Goal: Information Seeking & Learning: Learn about a topic

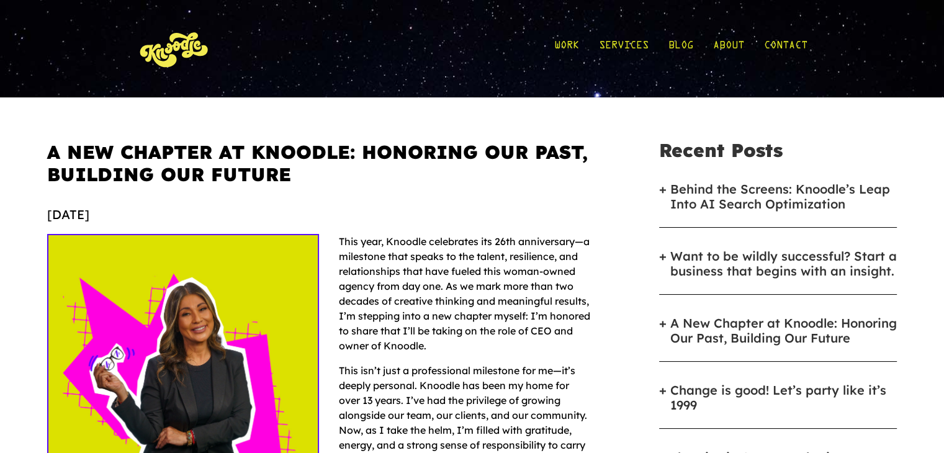
click at [184, 62] on img at bounding box center [174, 49] width 74 height 58
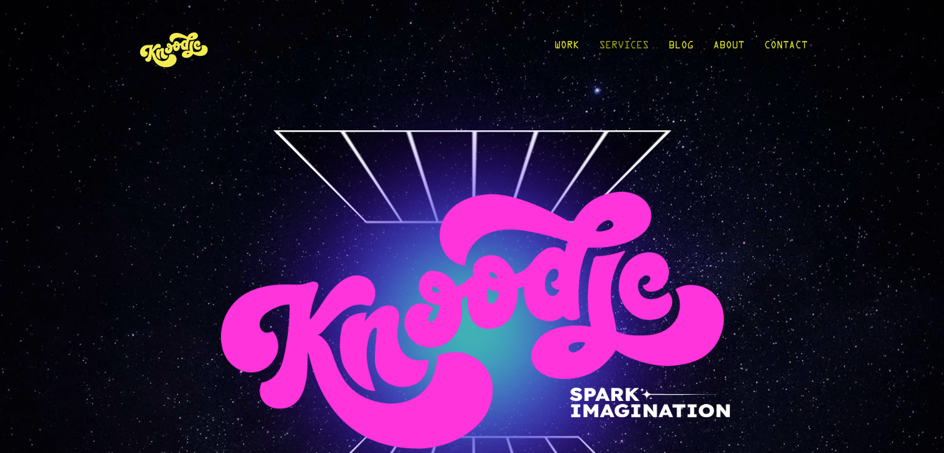
click at [631, 43] on link "Services" at bounding box center [624, 49] width 50 height 58
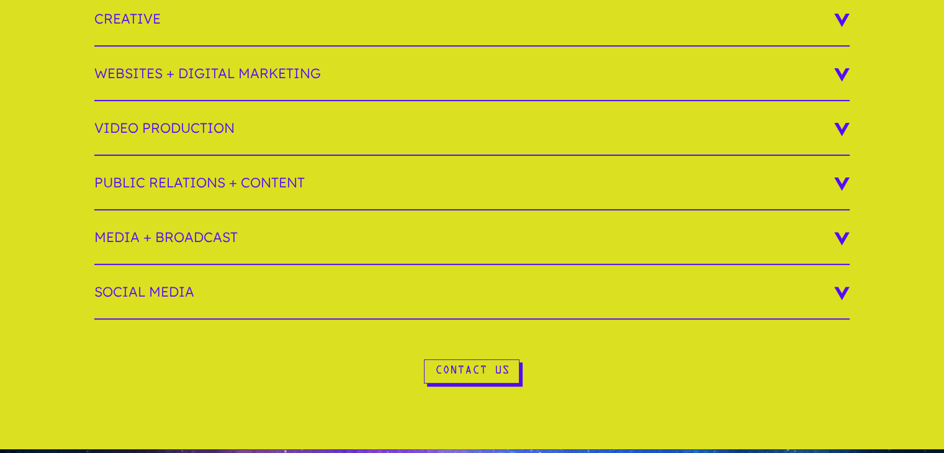
scroll to position [407, 0]
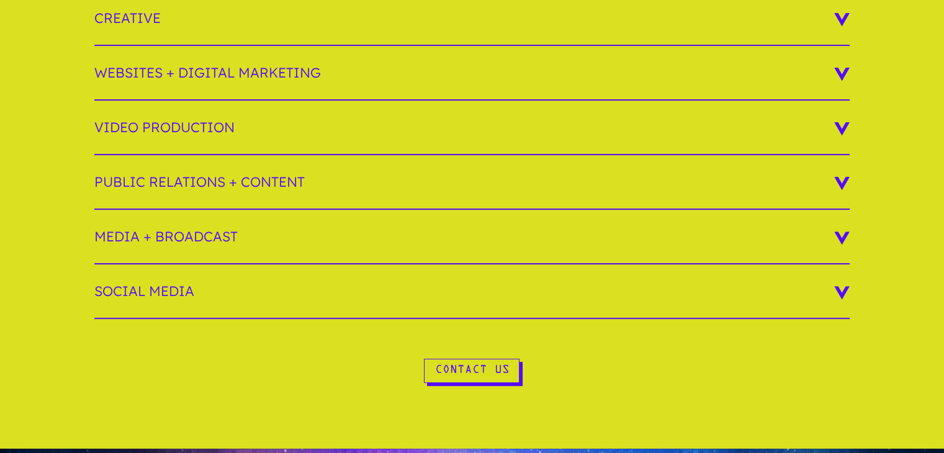
click at [847, 72] on h3 "Websites + Digital Marketing" at bounding box center [471, 73] width 755 height 55
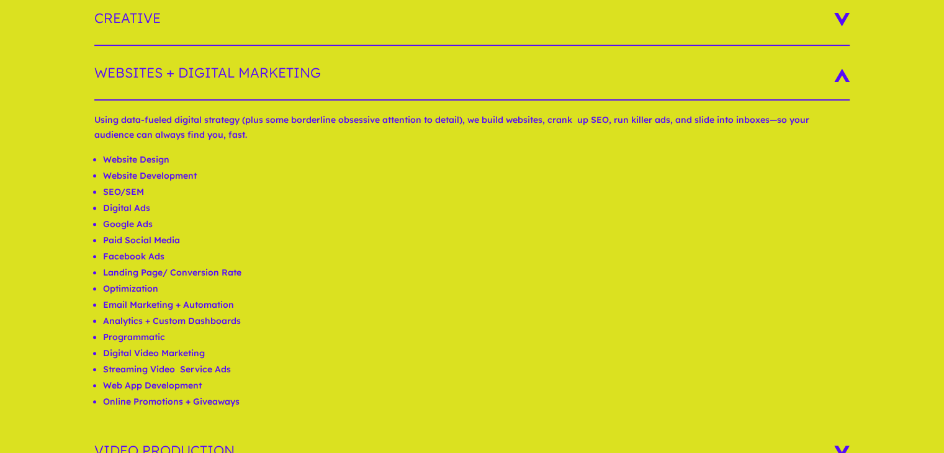
click at [847, 75] on h3 "Websites + Digital Marketing" at bounding box center [471, 73] width 755 height 55
